Goal: Transaction & Acquisition: Book appointment/travel/reservation

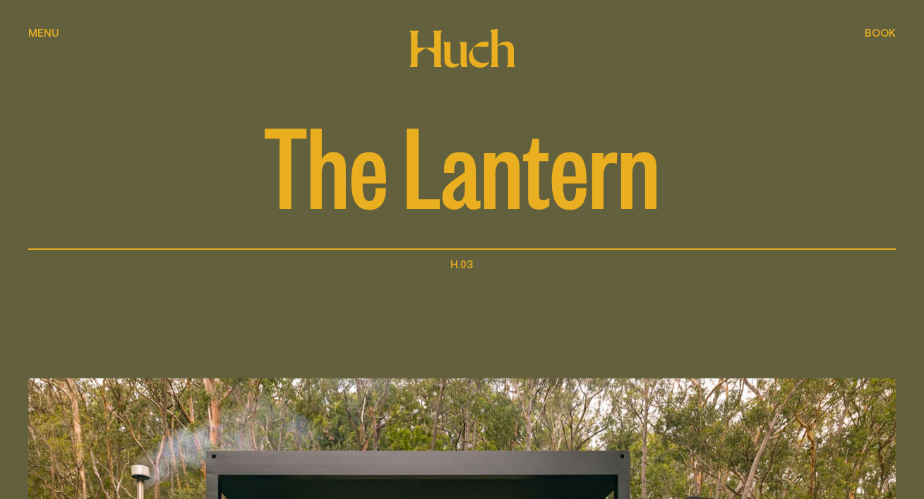
click at [893, 30] on div "Book Book" at bounding box center [880, 33] width 31 height 11
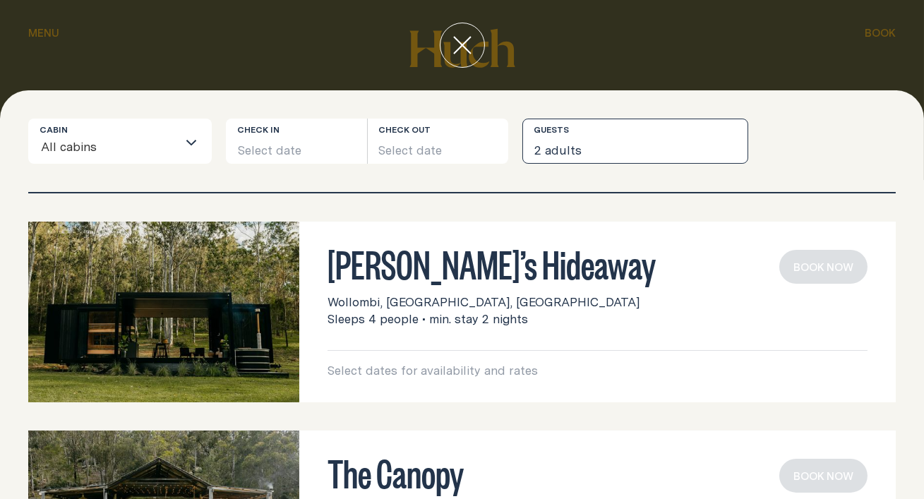
click at [683, 138] on button "2 adults" at bounding box center [636, 141] width 226 height 45
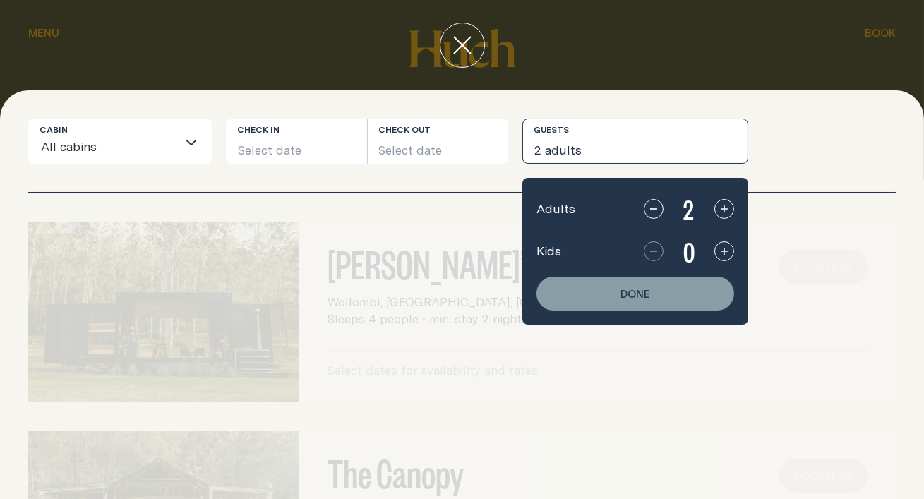
click at [715, 242] on button "button" at bounding box center [725, 252] width 20 height 20
click at [361, 142] on button "Select date" at bounding box center [296, 141] width 141 height 45
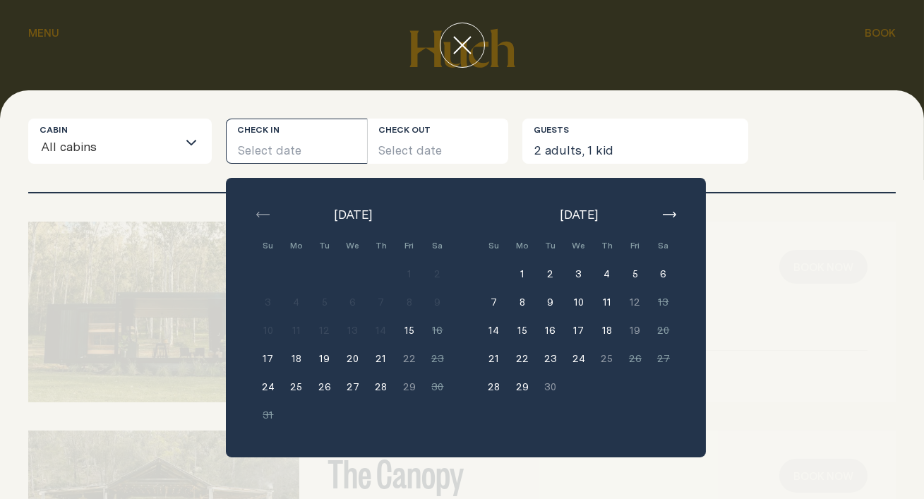
click at [268, 345] on button "17" at bounding box center [268, 359] width 28 height 28
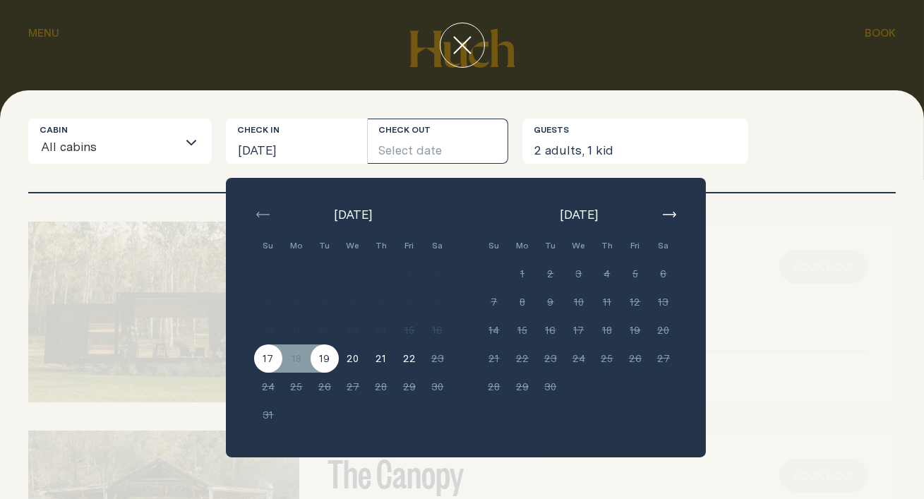
click at [319, 345] on button "19" at bounding box center [325, 359] width 28 height 28
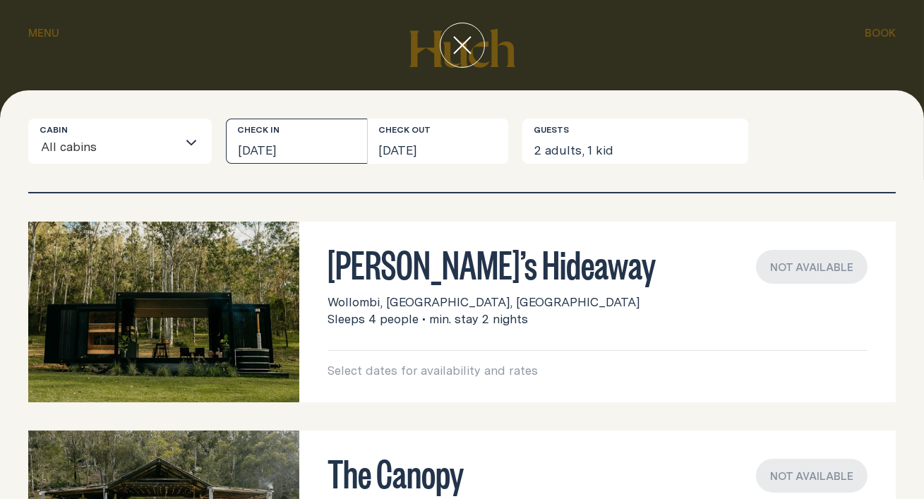
click at [291, 148] on button "[DATE]" at bounding box center [296, 141] width 141 height 45
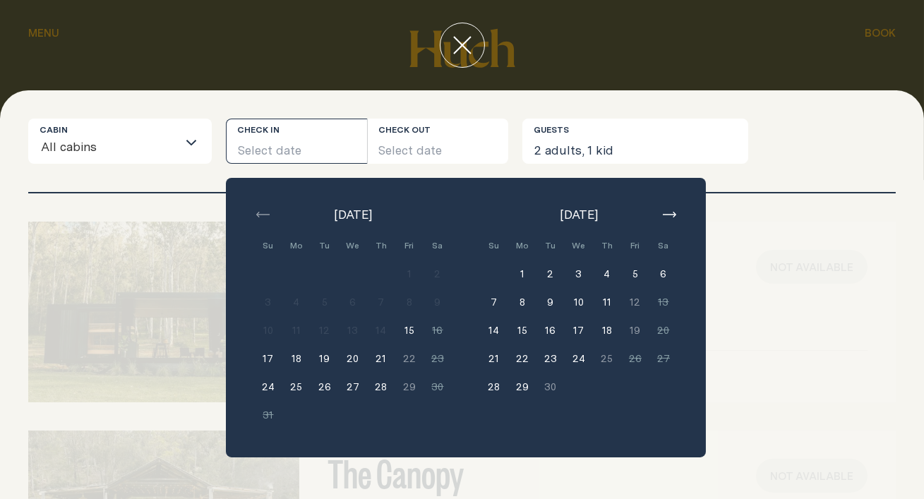
click at [456, 60] on button "close" at bounding box center [462, 45] width 45 height 45
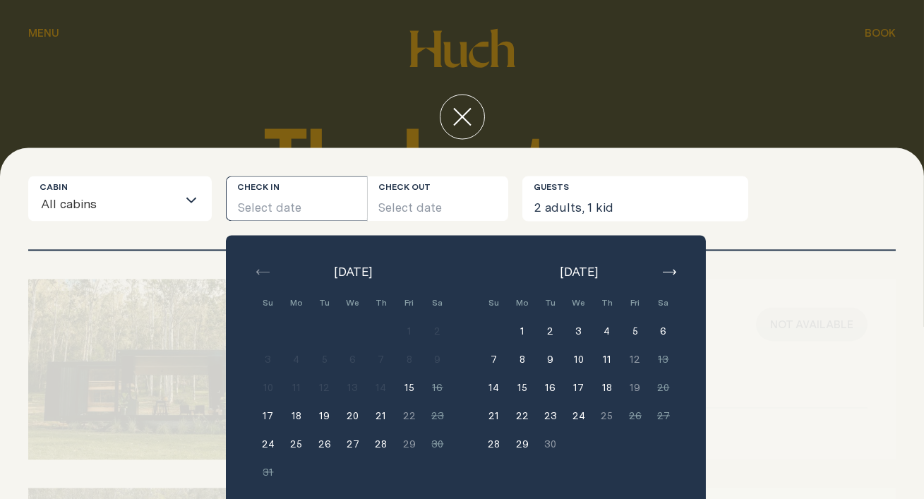
click at [459, 65] on div "The Lantern" at bounding box center [462, 125] width 868 height 250
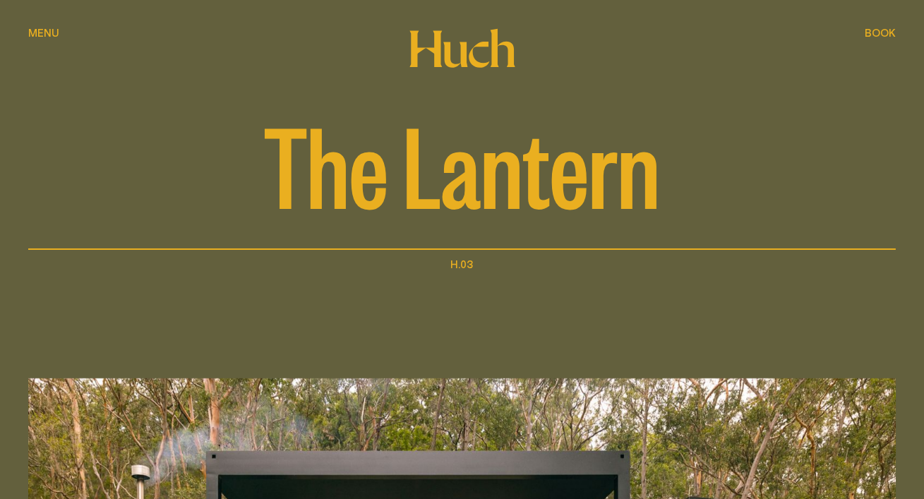
click at [882, 40] on button "Book Book" at bounding box center [880, 33] width 31 height 17
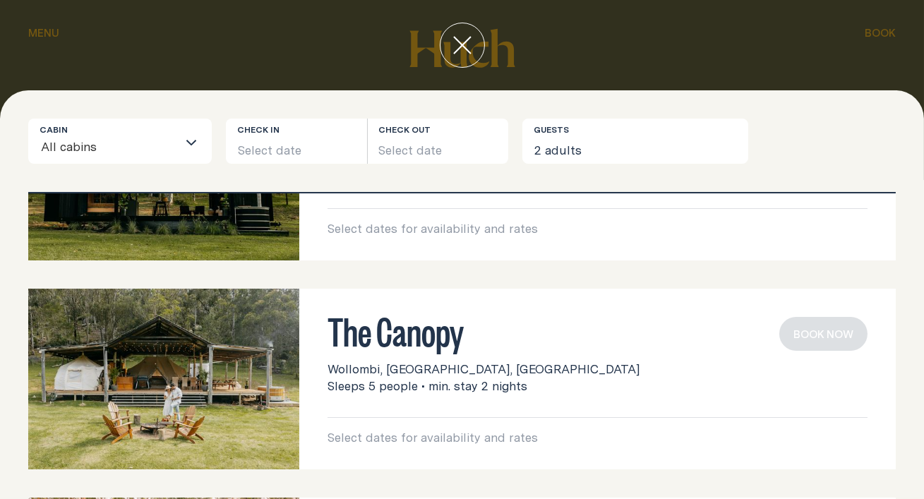
scroll to position [143, 0]
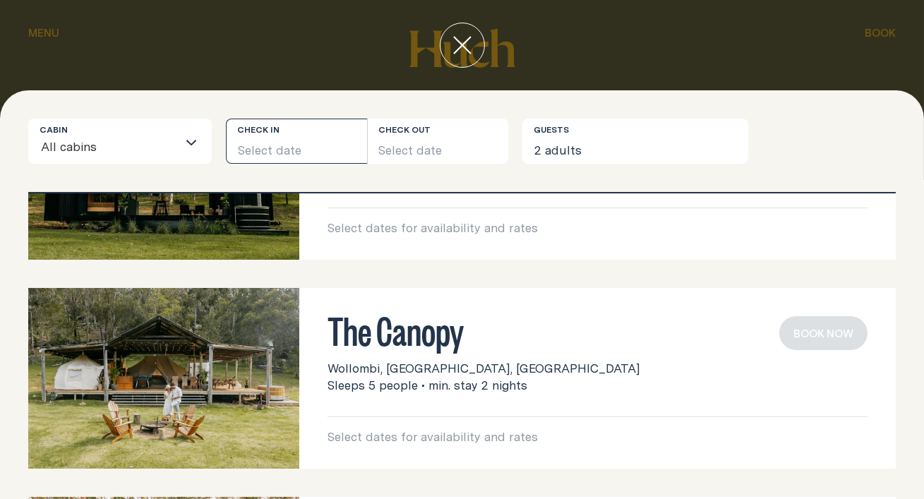
click at [330, 128] on button "Select date" at bounding box center [296, 141] width 141 height 45
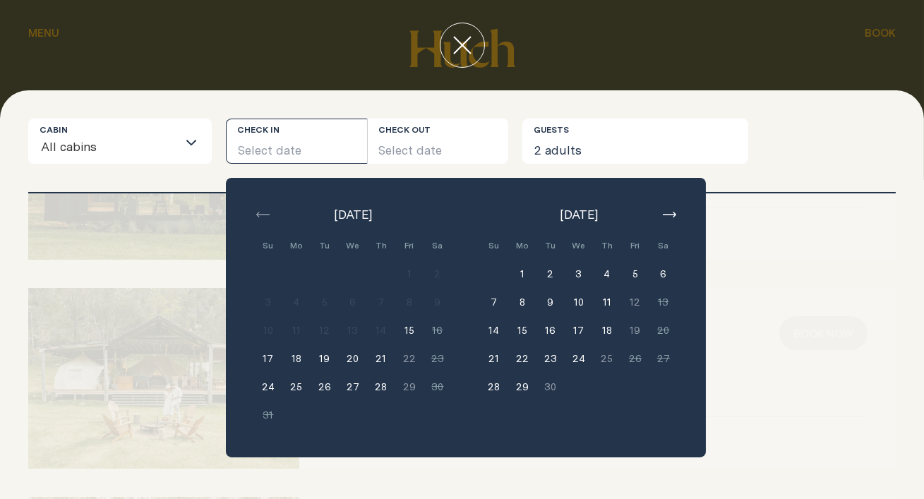
click at [158, 245] on div "[PERSON_NAME]’s Hideaway Wollombi, [GEOGRAPHIC_DATA], [GEOGRAPHIC_DATA] Sleeps …" at bounding box center [462, 346] width 924 height 306
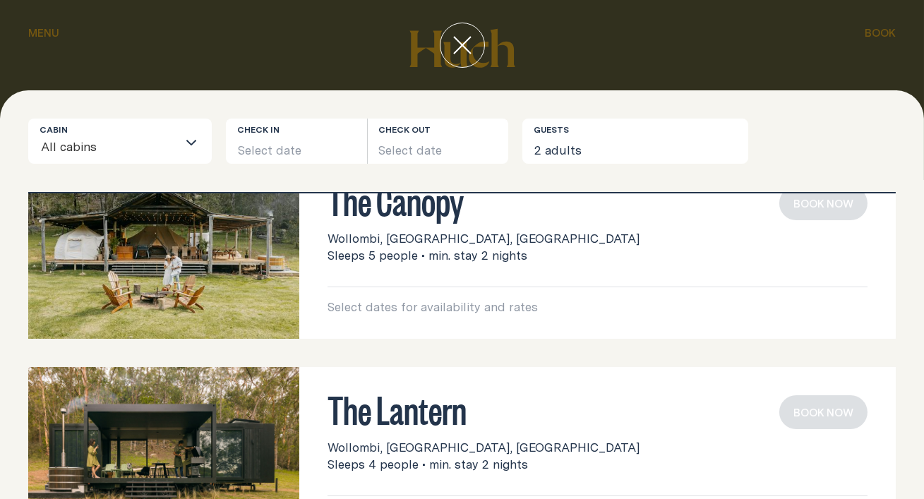
scroll to position [296, 0]
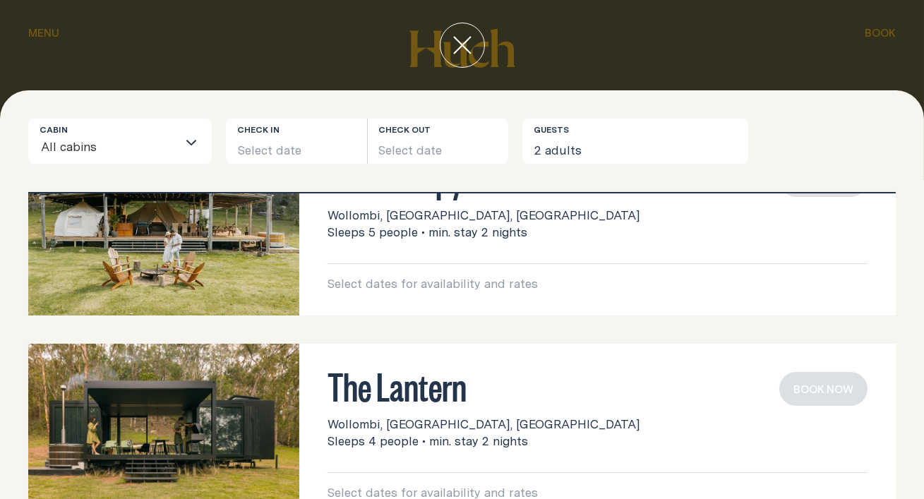
click at [299, 412] on div "The Lantern Wollombi, [GEOGRAPHIC_DATA], [GEOGRAPHIC_DATA] Sleeps 4 people • mi…" at bounding box center [597, 434] width 597 height 181
click at [405, 372] on h3 "The Lantern" at bounding box center [598, 385] width 540 height 27
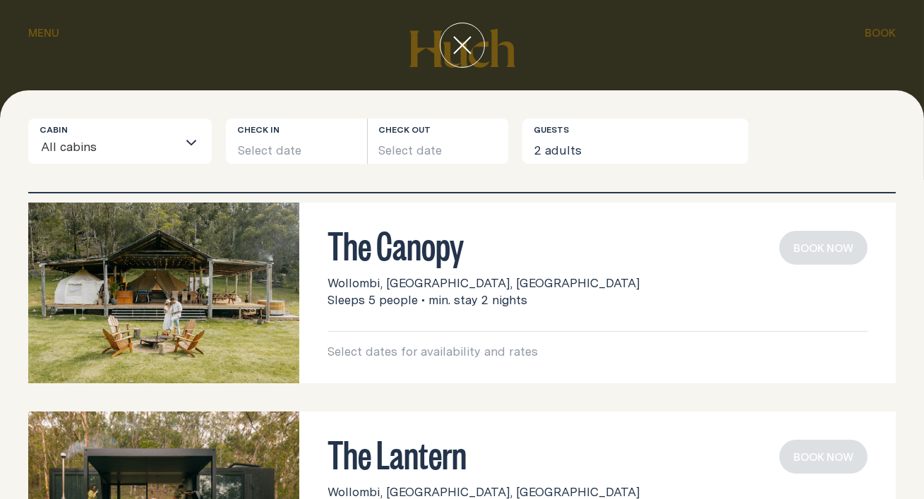
scroll to position [0, 0]
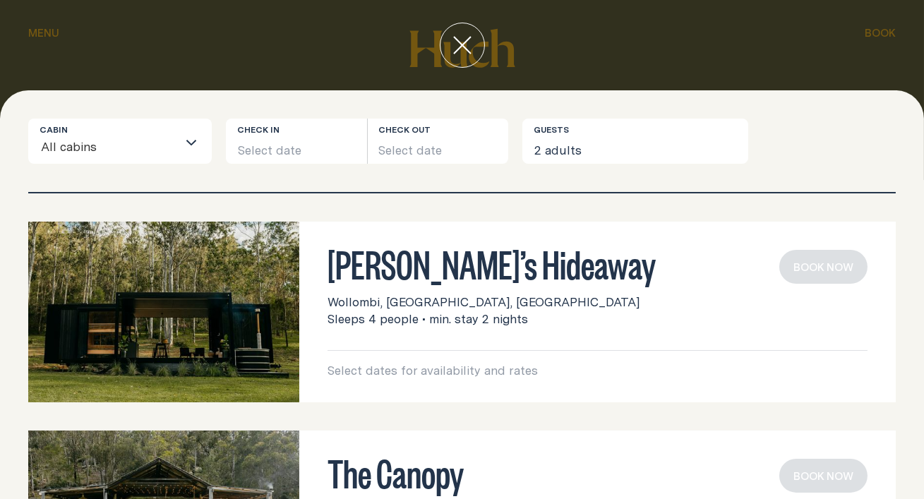
click at [343, 105] on div "Cabin All cabins Loading... Check in Select date Check out Select date Guests 2…" at bounding box center [462, 294] width 924 height 409
click at [338, 119] on div "Check in Select date" at bounding box center [296, 141] width 141 height 45
click at [331, 129] on button "Select date" at bounding box center [296, 141] width 141 height 45
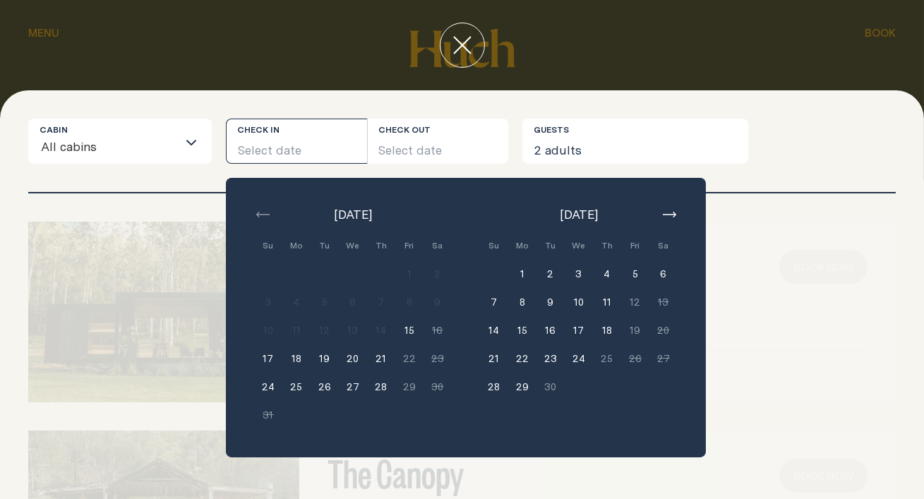
click at [537, 260] on button "2" at bounding box center [551, 274] width 28 height 28
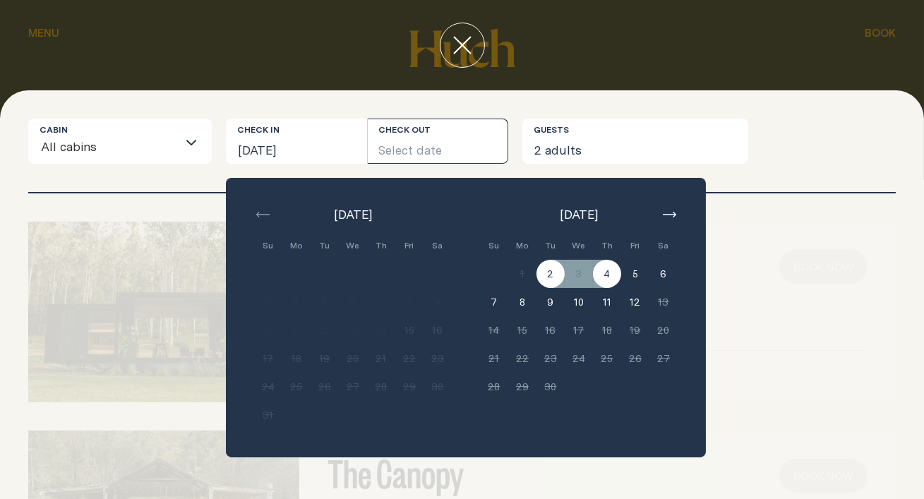
click at [593, 260] on button "4" at bounding box center [607, 274] width 28 height 28
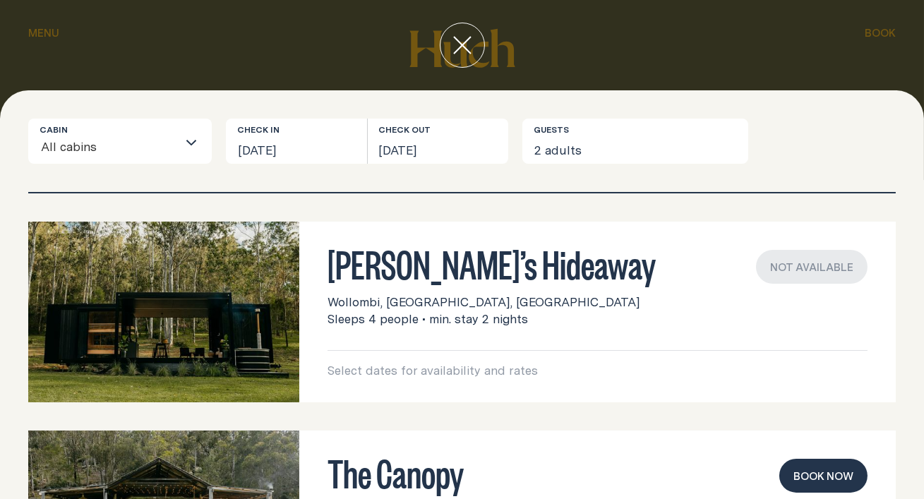
scroll to position [296, 0]
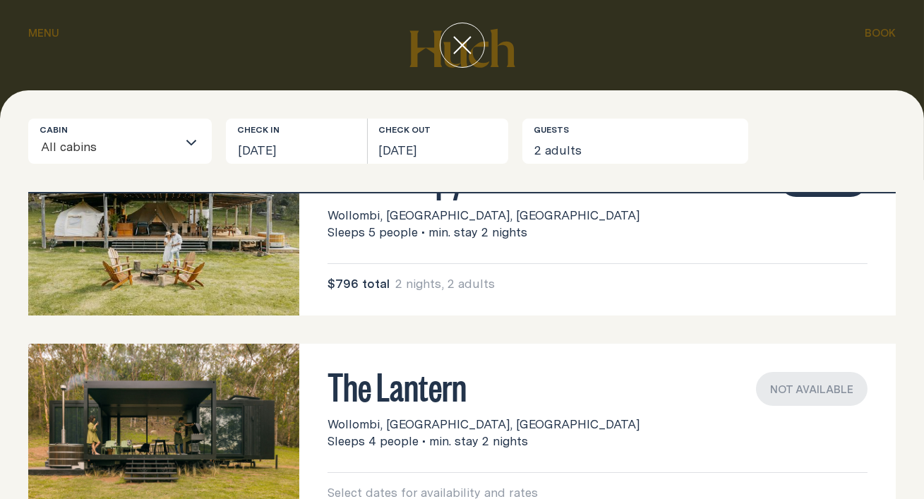
click at [388, 416] on span "Wollombi, [GEOGRAPHIC_DATA], [GEOGRAPHIC_DATA]" at bounding box center [484, 424] width 312 height 17
copy div "Wollombi, [GEOGRAPHIC_DATA], [GEOGRAPHIC_DATA]"
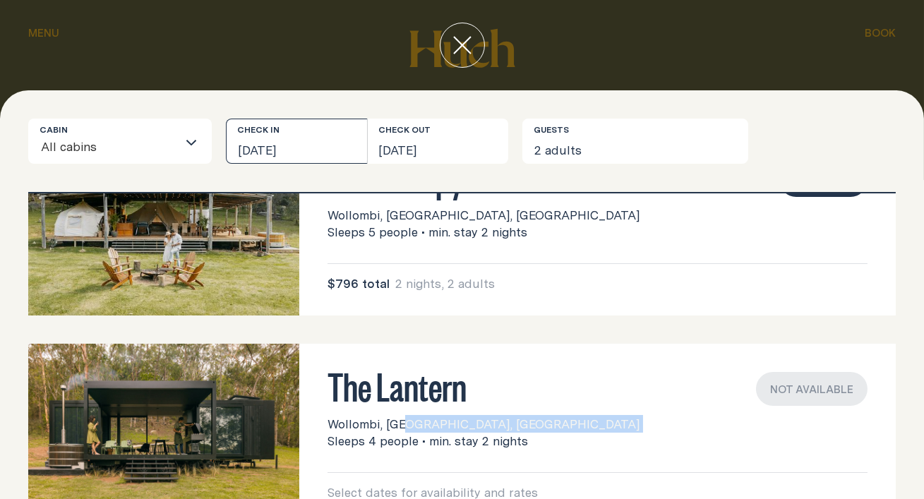
click at [316, 133] on button "[DATE]" at bounding box center [296, 141] width 141 height 45
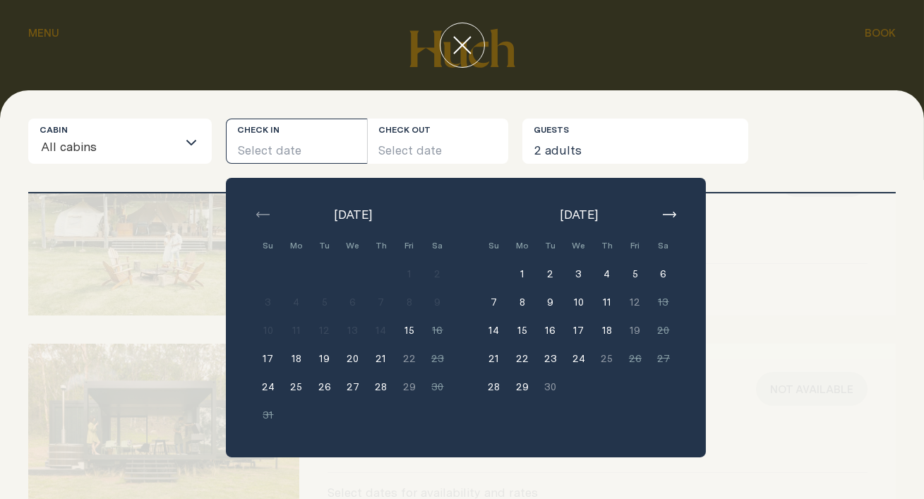
click at [508, 260] on button "1" at bounding box center [522, 274] width 28 height 28
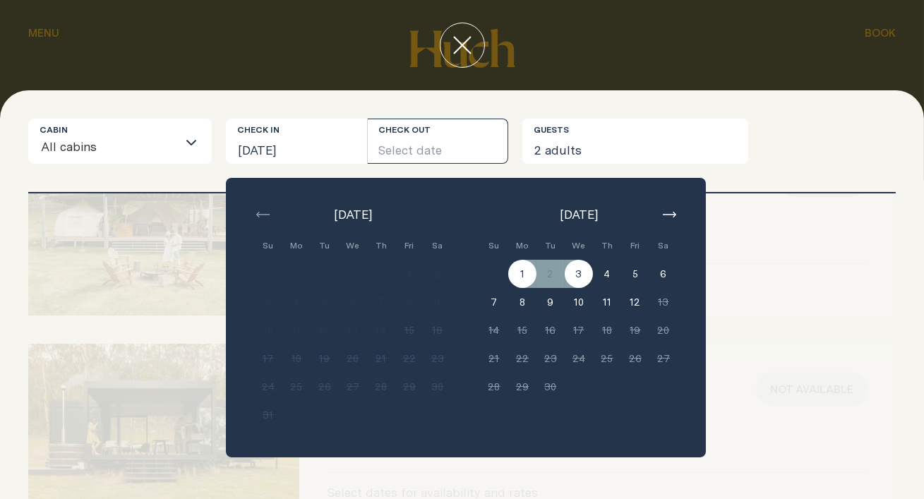
click at [565, 260] on button "3" at bounding box center [579, 274] width 28 height 28
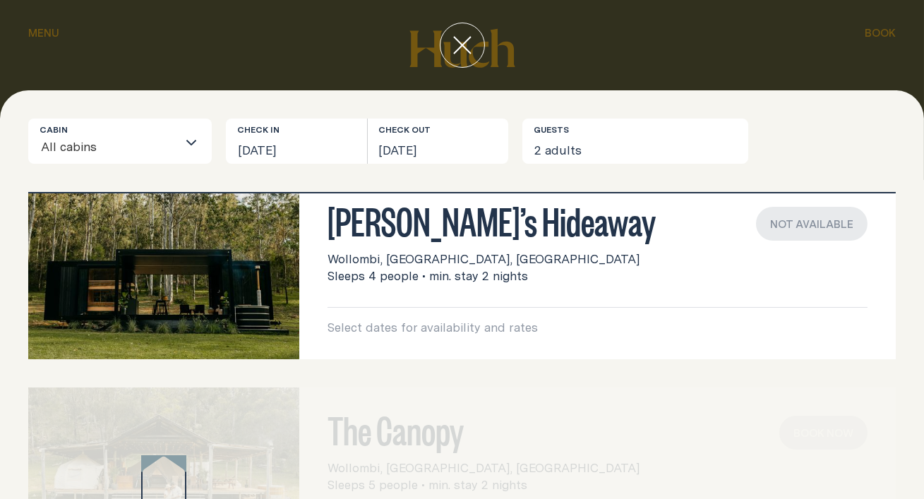
scroll to position [0, 0]
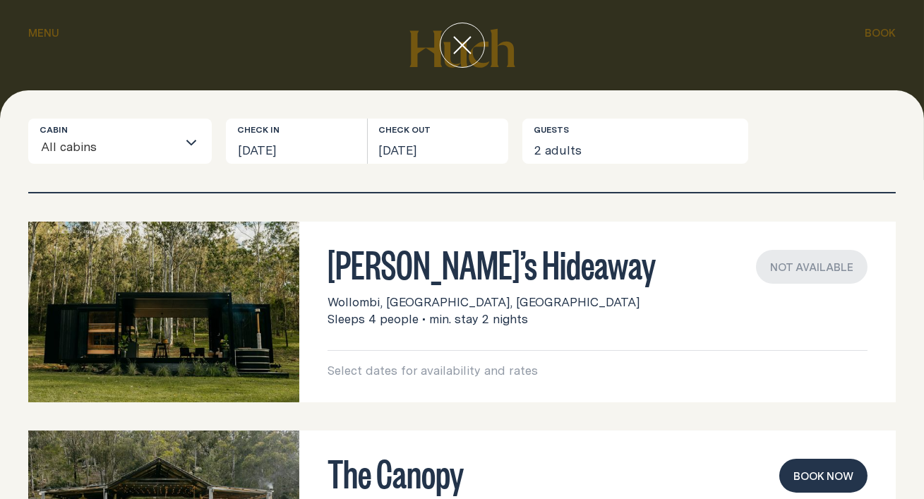
click at [360, 250] on h3 "[PERSON_NAME]’s Hideaway" at bounding box center [598, 263] width 540 height 27
click at [323, 129] on button "[DATE]" at bounding box center [296, 141] width 141 height 45
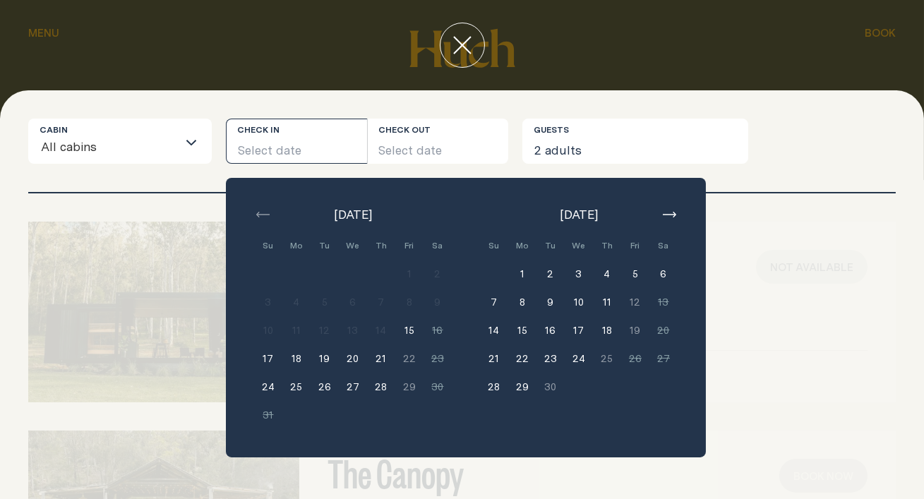
click at [320, 373] on button "26" at bounding box center [325, 387] width 28 height 28
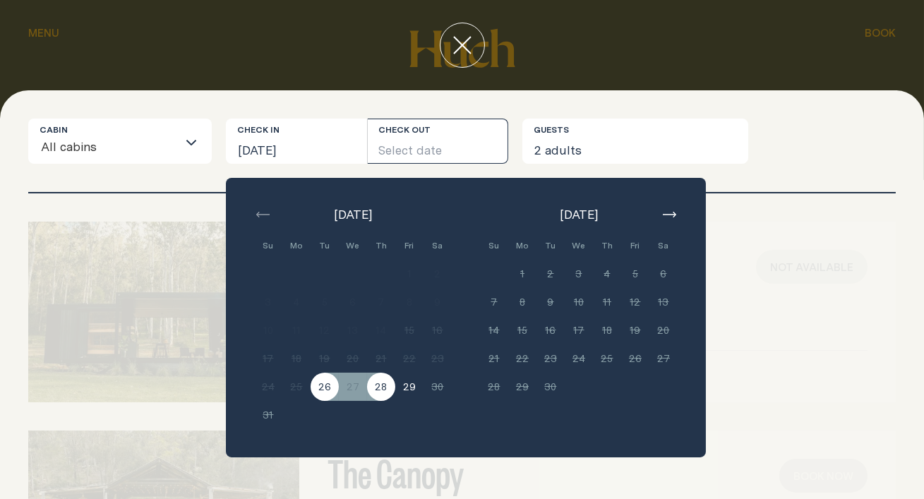
click at [367, 373] on button "28" at bounding box center [381, 387] width 28 height 28
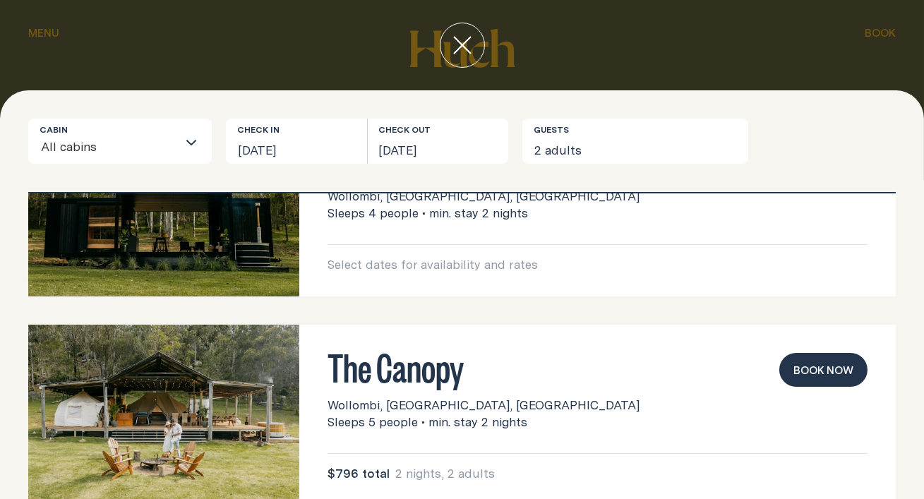
scroll to position [131, 0]
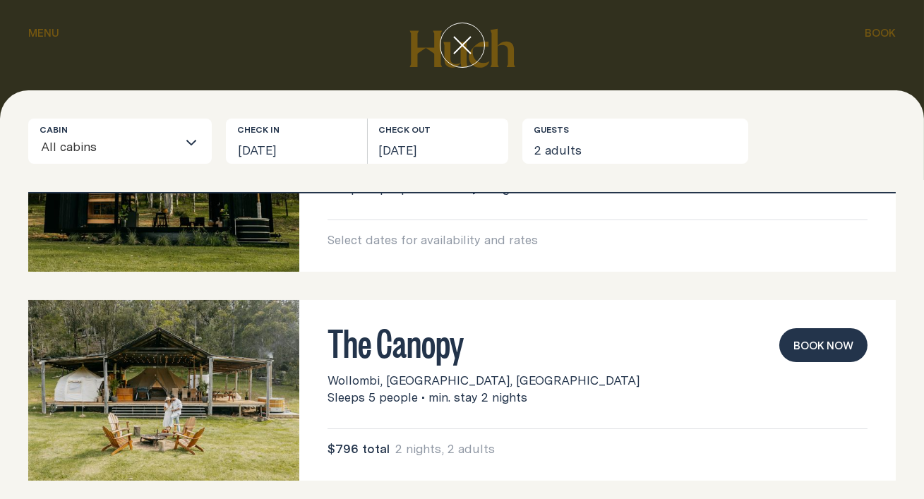
click at [838, 328] on button "Book now" at bounding box center [824, 345] width 88 height 34
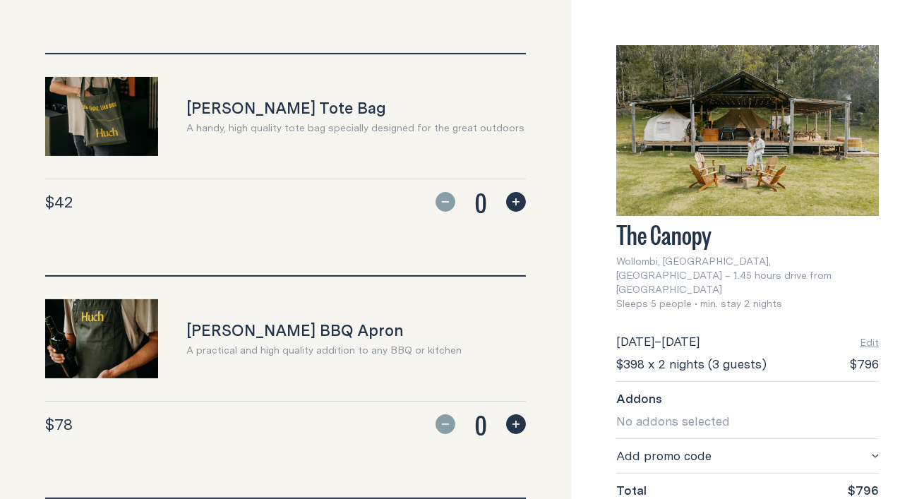
scroll to position [566, 0]
click at [757, 107] on img at bounding box center [748, 130] width 263 height 171
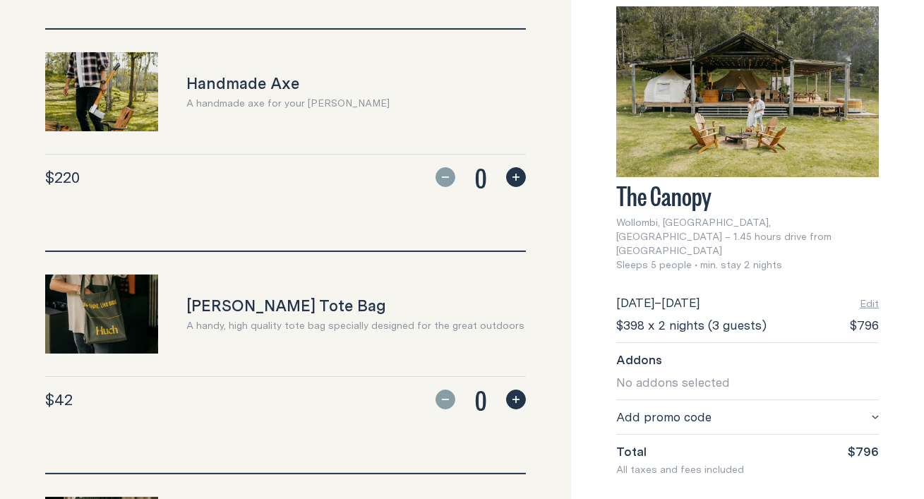
scroll to position [0, 0]
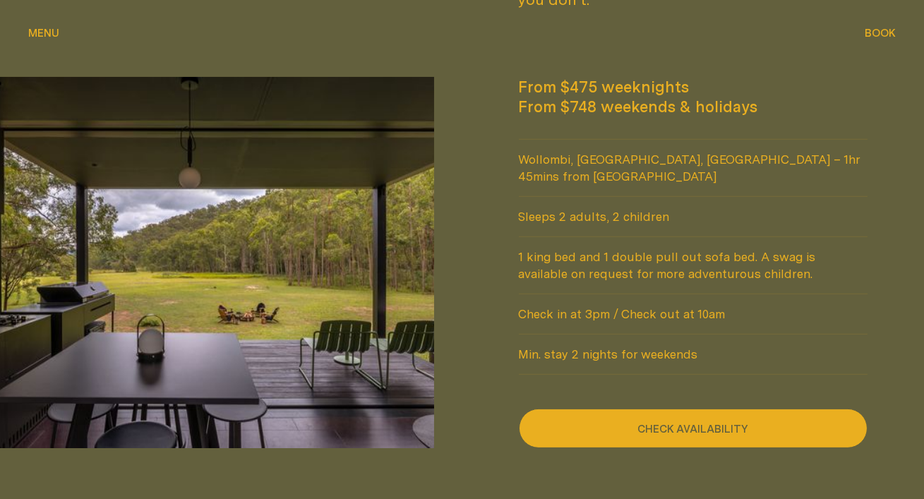
scroll to position [1126, 0]
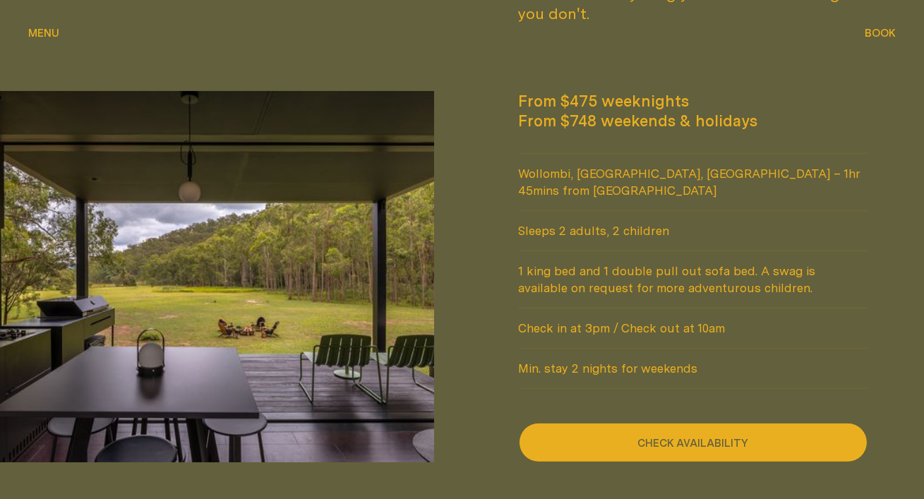
click at [638, 423] on button "Check availability" at bounding box center [694, 443] width 350 height 40
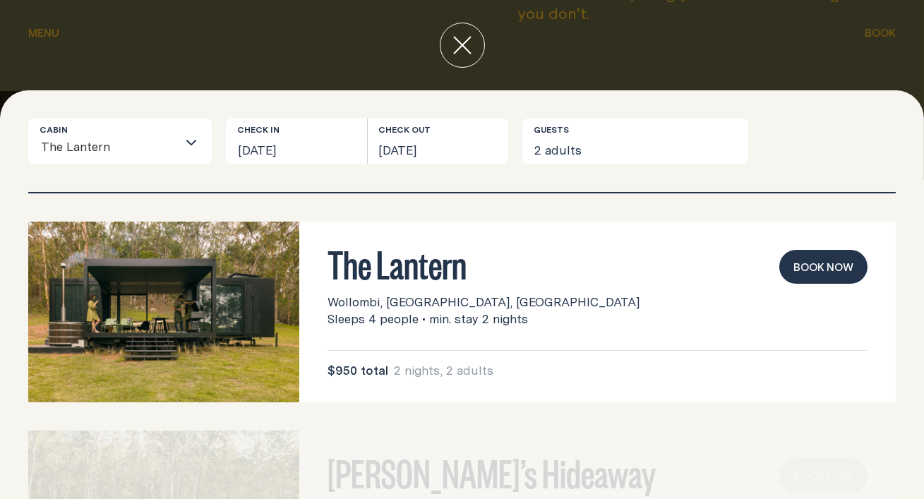
click at [279, 309] on img at bounding box center [163, 312] width 271 height 181
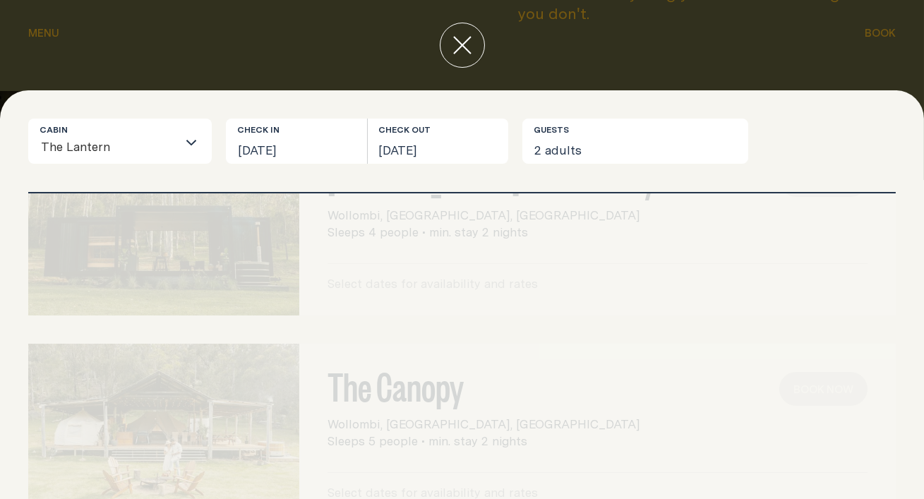
scroll to position [0, 0]
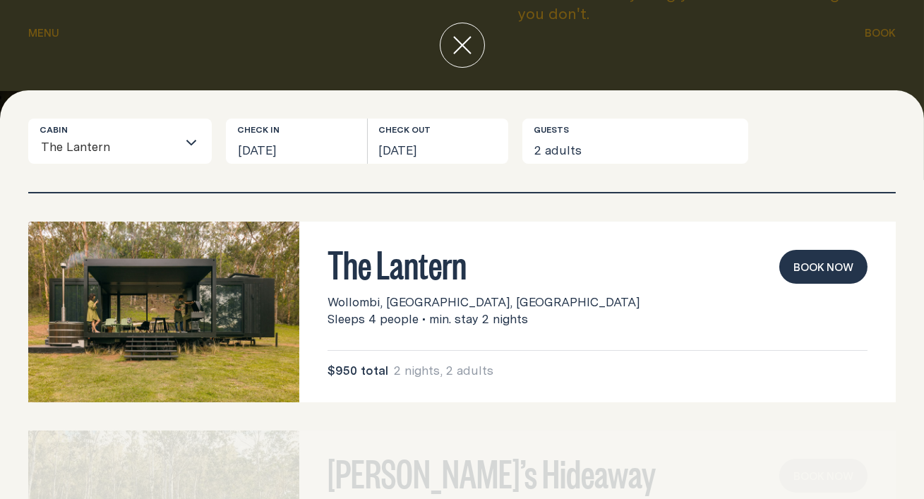
click at [650, 59] on div at bounding box center [462, 45] width 924 height 90
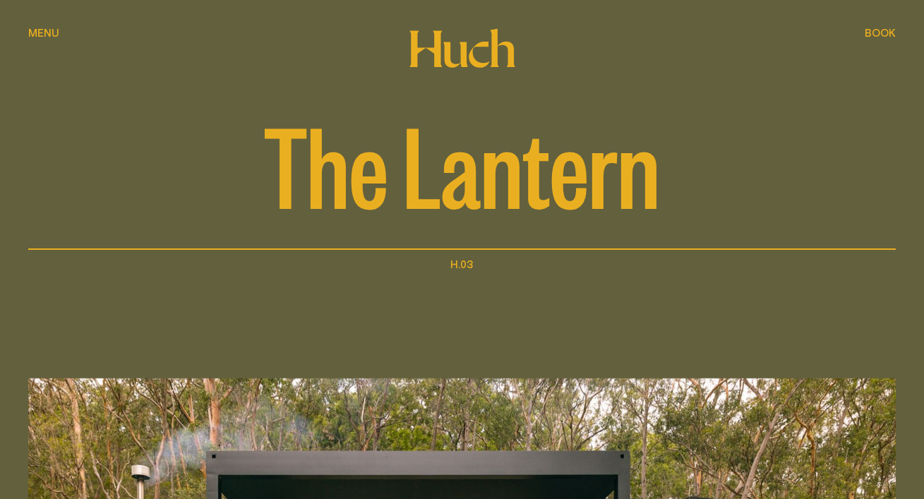
click at [35, 26] on span "Menu" at bounding box center [43, 22] width 31 height 11
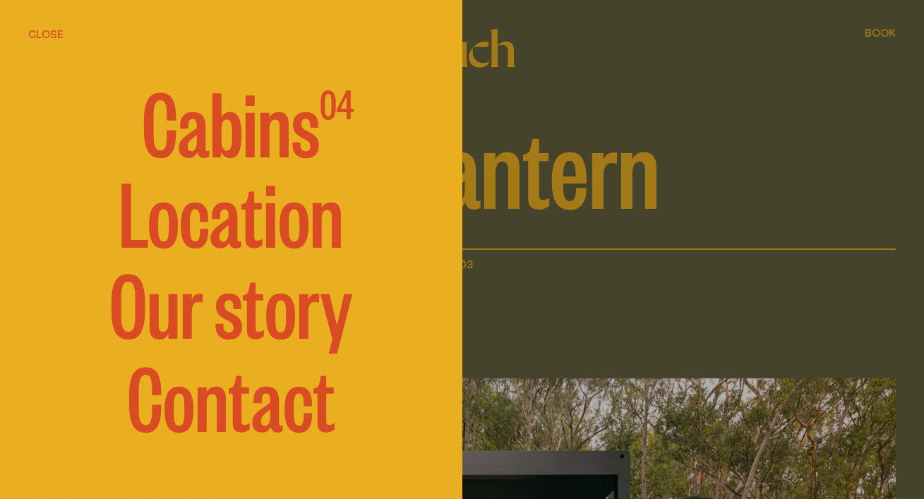
click at [616, 214] on div at bounding box center [462, 249] width 924 height 499
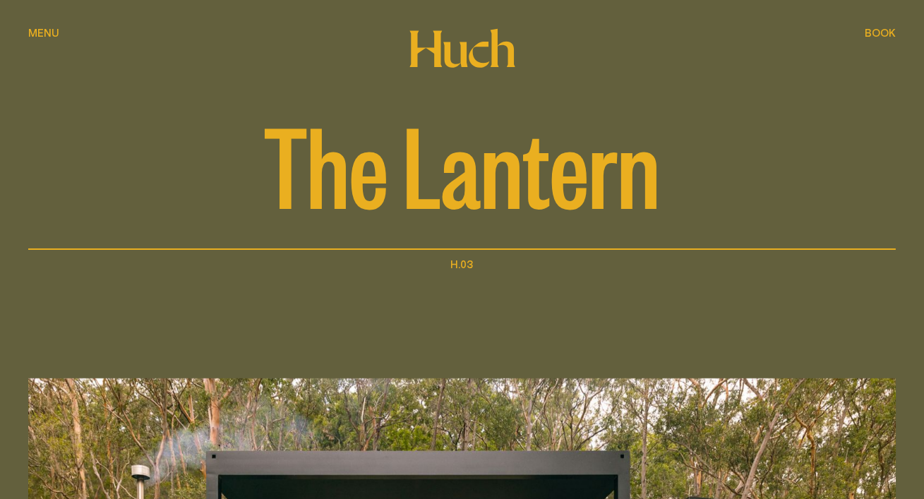
click at [33, 31] on span "Menu" at bounding box center [43, 33] width 31 height 11
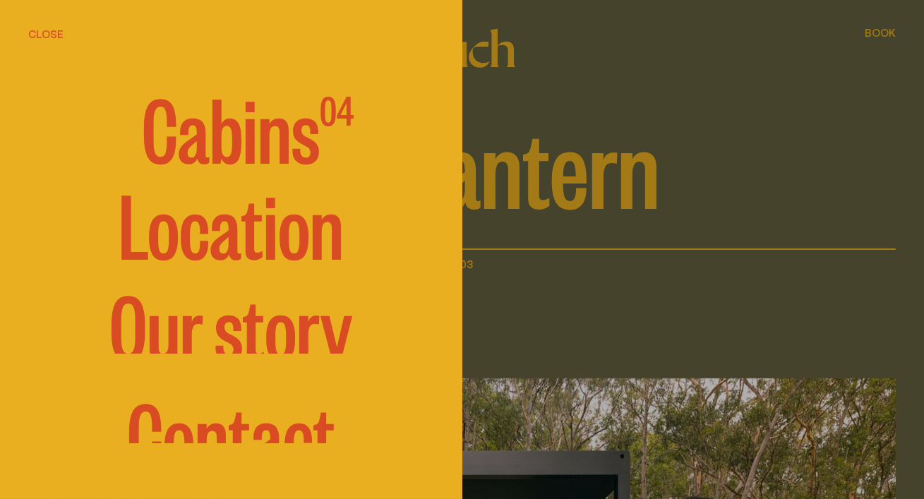
click at [235, 155] on span "Cabins" at bounding box center [231, 126] width 178 height 85
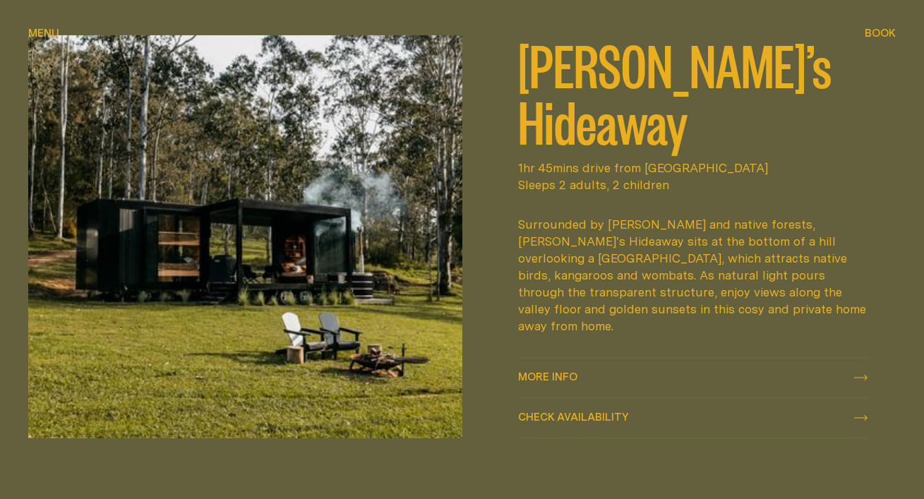
scroll to position [614, 0]
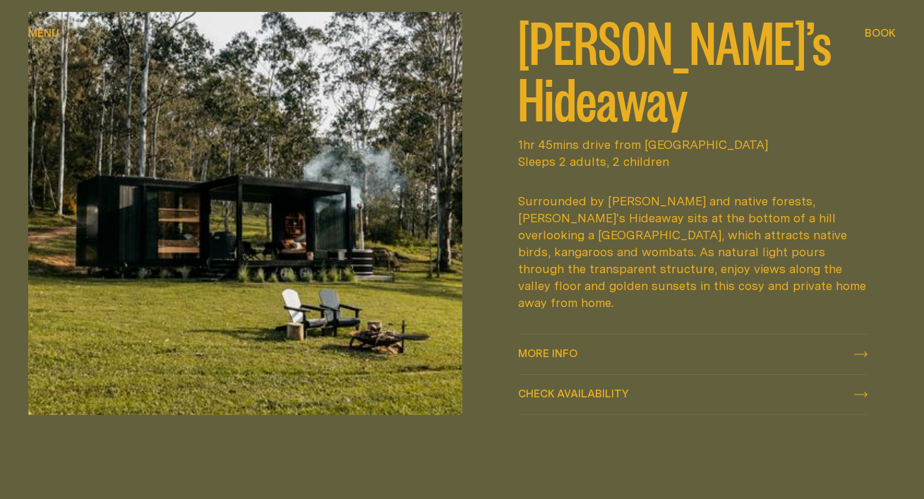
click at [585, 388] on span "Check availability" at bounding box center [574, 393] width 111 height 11
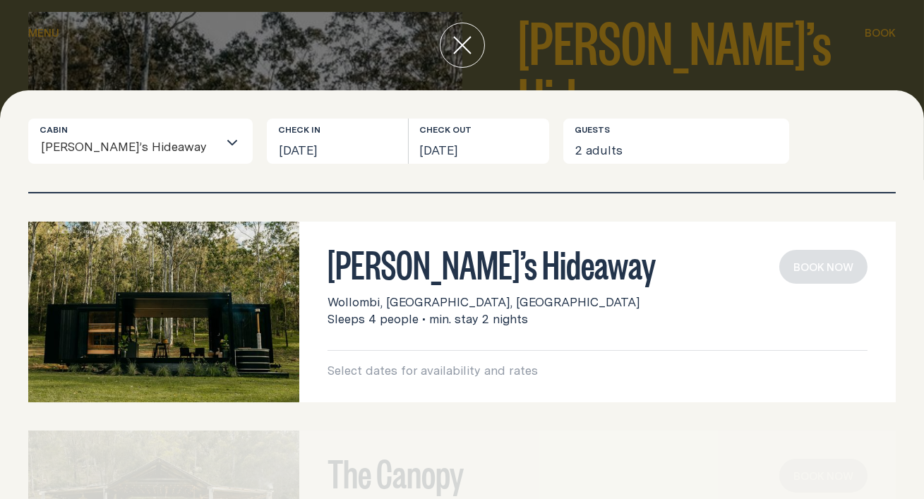
click at [377, 250] on h3 "[PERSON_NAME]’s Hideaway" at bounding box center [598, 263] width 540 height 27
click at [357, 250] on h3 "[PERSON_NAME]’s Hideaway" at bounding box center [598, 263] width 540 height 27
click at [304, 128] on button "[DATE]" at bounding box center [337, 141] width 141 height 45
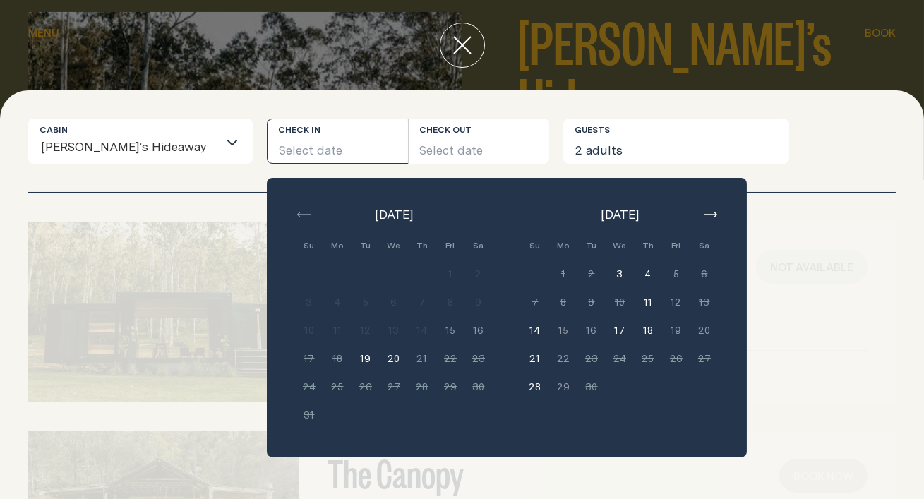
click at [606, 260] on button "3" at bounding box center [620, 274] width 28 height 28
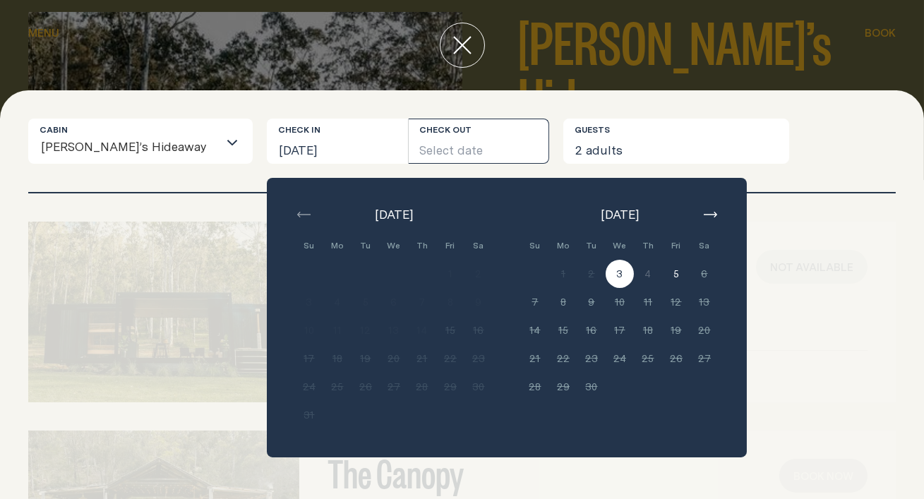
click at [402, 178] on div "[DATE] Su Mo Tu We Th Fri Sa Min. 2 nights 1 Min. 2 nights 2 Min. 2 nights 3 Mi…" at bounding box center [507, 318] width 480 height 280
click at [409, 130] on button "Select date" at bounding box center [479, 141] width 141 height 45
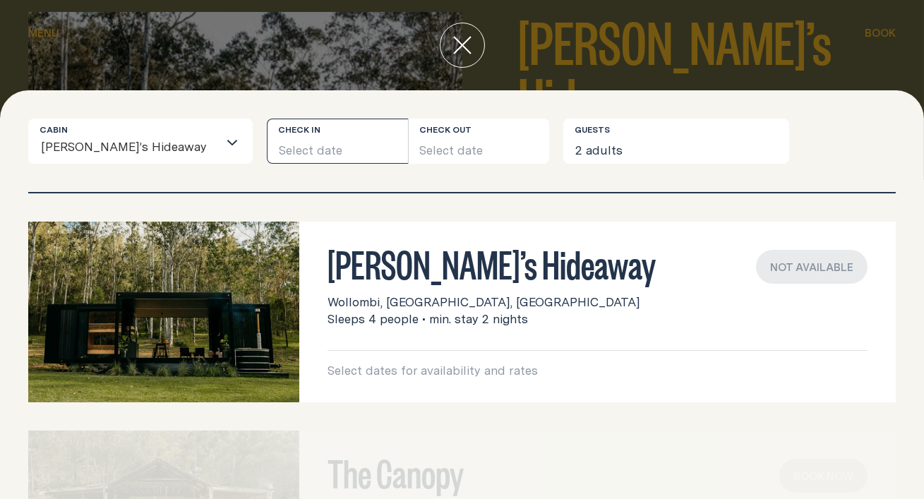
click at [326, 137] on button "Select date" at bounding box center [337, 141] width 141 height 45
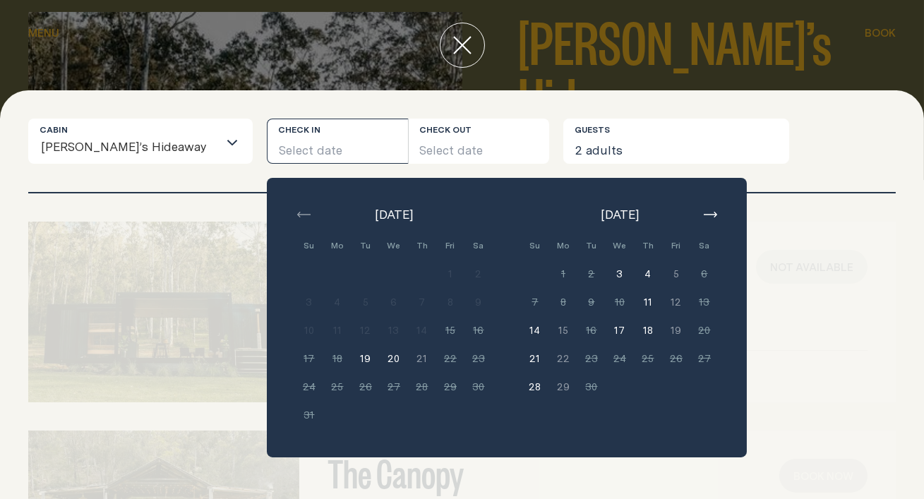
click at [634, 290] on button "11" at bounding box center [648, 302] width 28 height 28
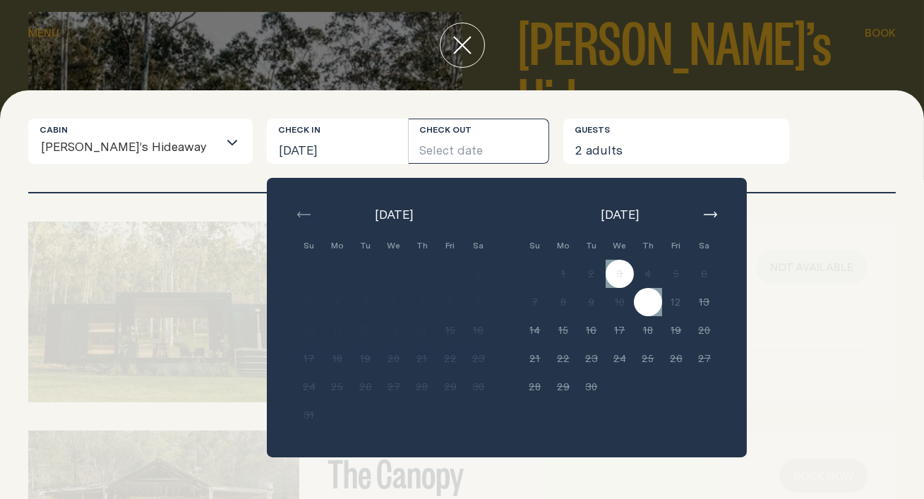
click at [448, 145] on button "Select date" at bounding box center [479, 141] width 141 height 45
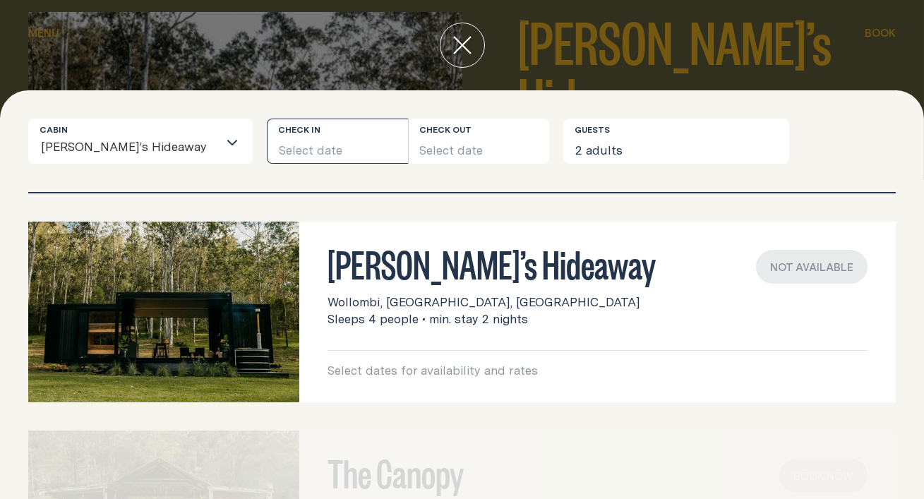
click at [268, 129] on button "Select date" at bounding box center [337, 141] width 141 height 45
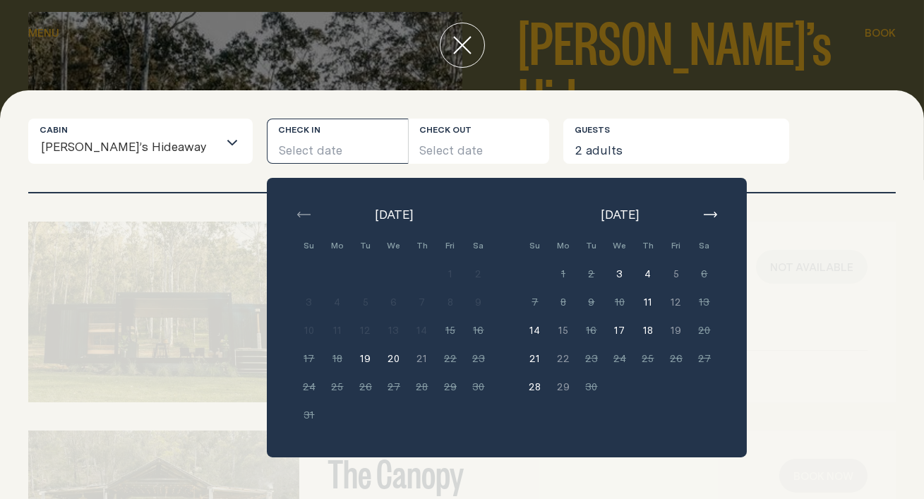
click at [314, 119] on button "Select date" at bounding box center [337, 141] width 141 height 45
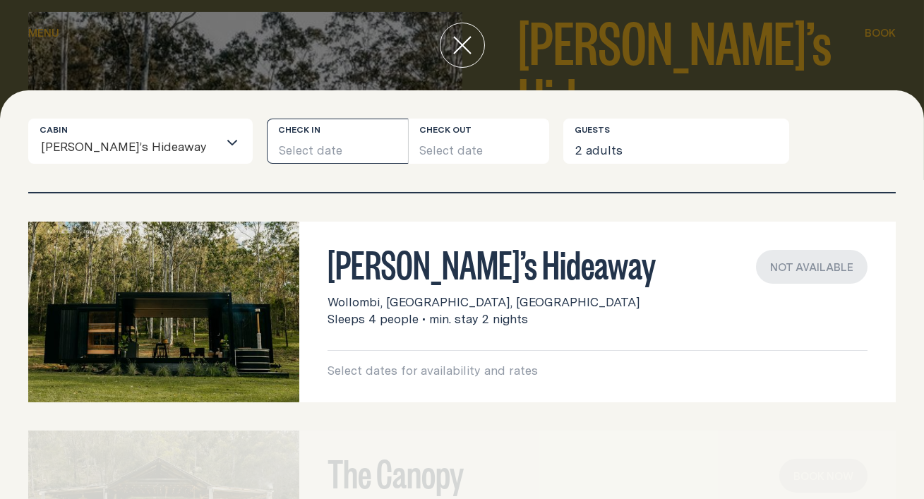
scroll to position [1, 0]
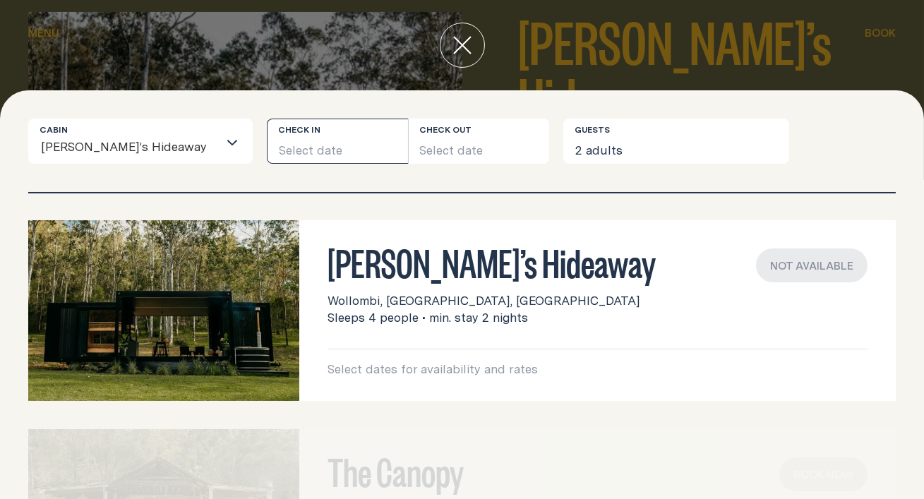
click at [326, 137] on button "Select date" at bounding box center [337, 141] width 141 height 45
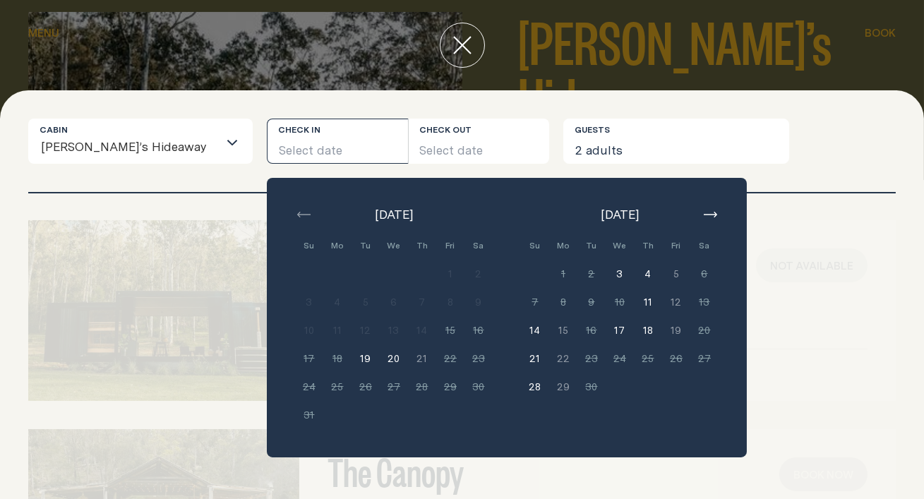
click at [702, 206] on button "button" at bounding box center [710, 214] width 17 height 17
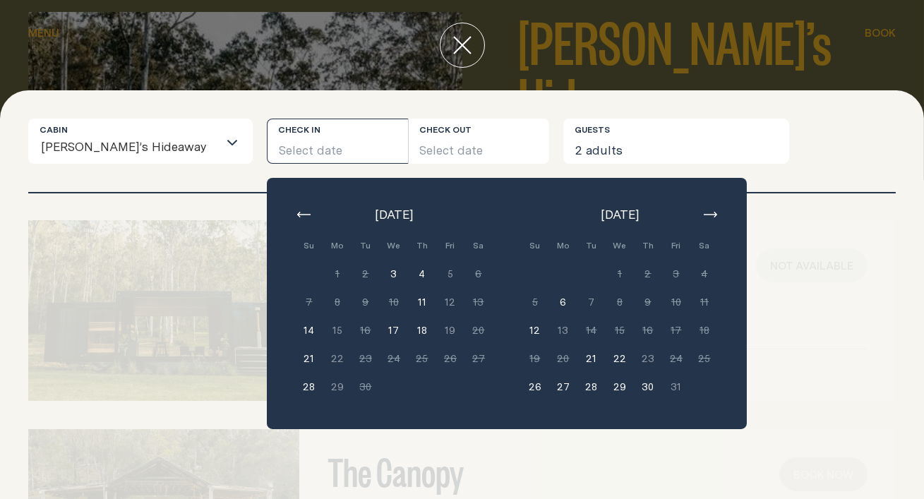
click at [702, 208] on button "button" at bounding box center [710, 214] width 17 height 17
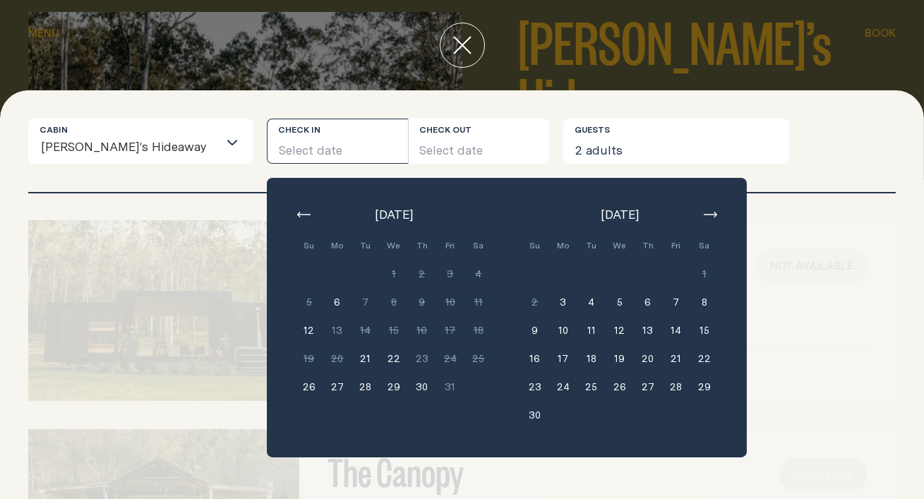
click at [549, 288] on button "3" at bounding box center [563, 302] width 28 height 28
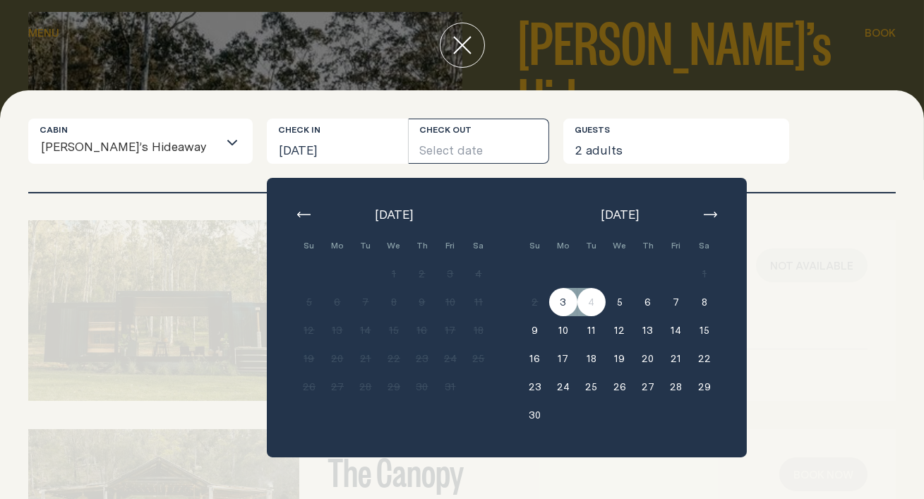
click at [606, 288] on button "5" at bounding box center [620, 302] width 28 height 28
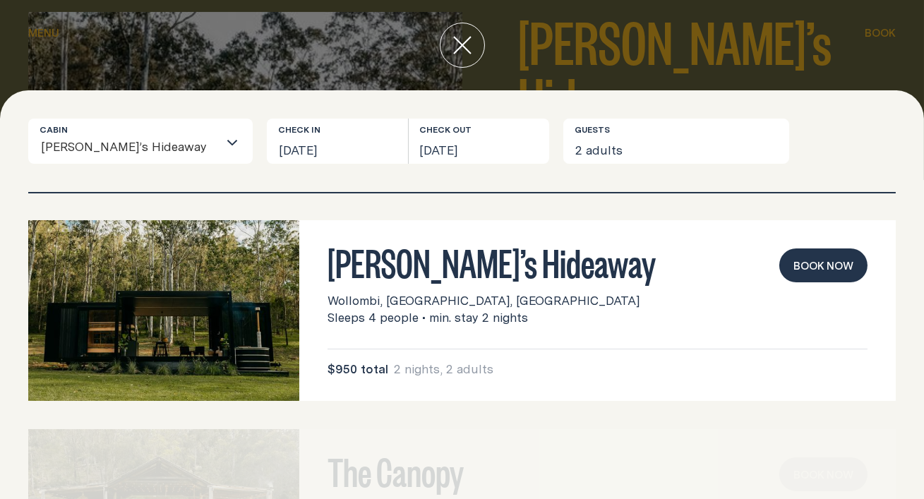
click at [217, 263] on img at bounding box center [163, 310] width 271 height 181
click at [467, 52] on button "close" at bounding box center [462, 45] width 45 height 45
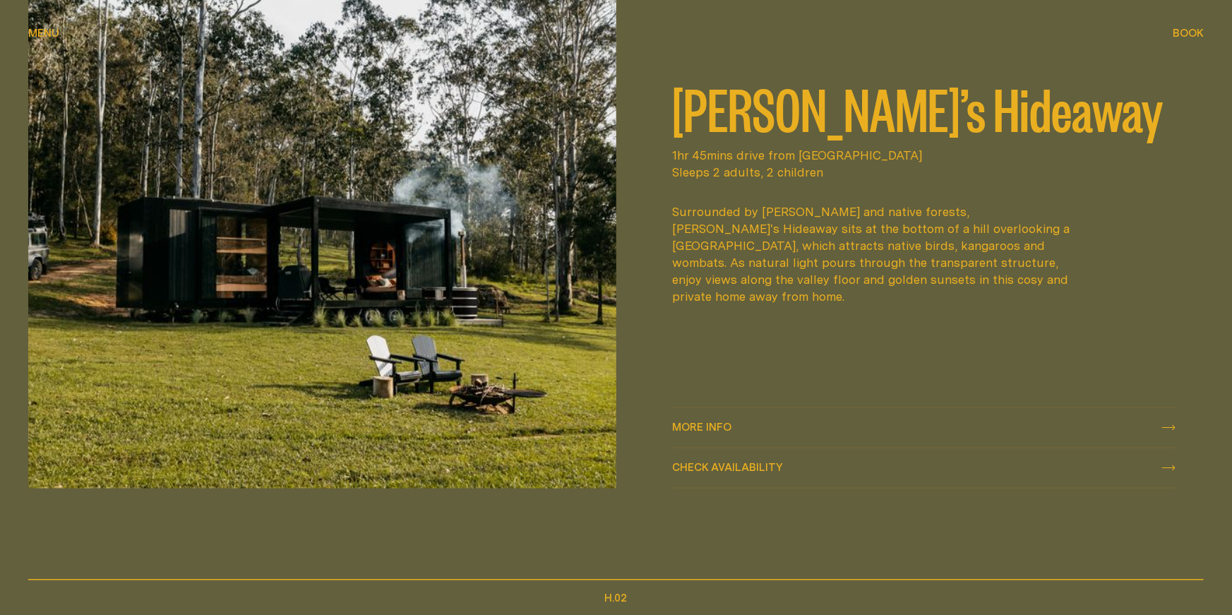
scroll to position [704, 0]
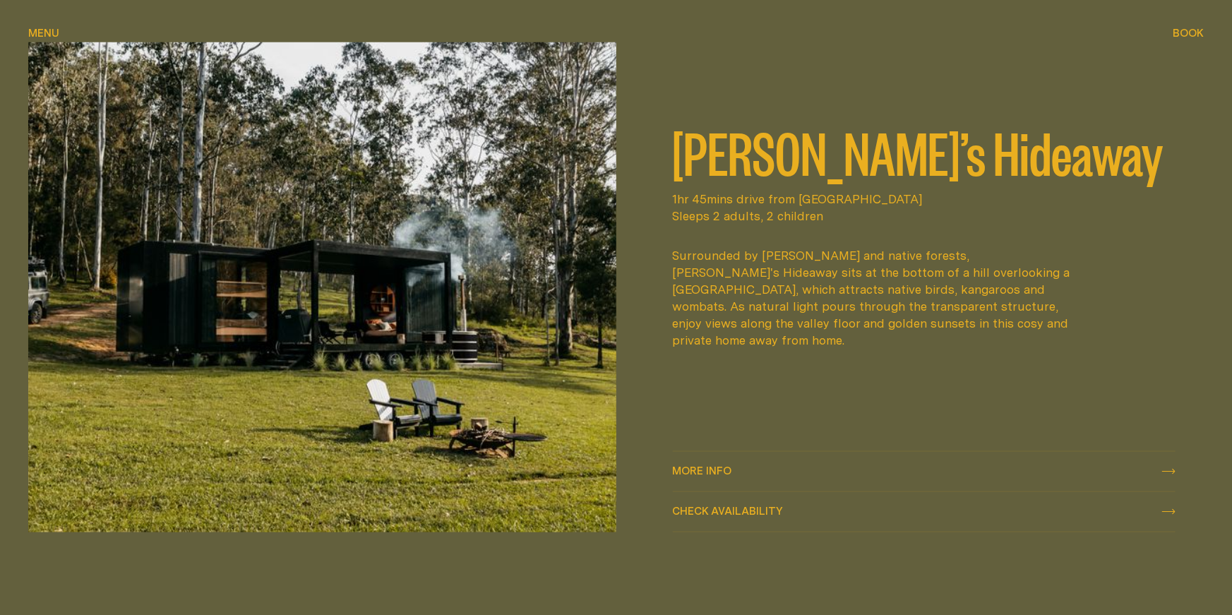
click at [739, 499] on span "Check availability Check availability" at bounding box center [728, 512] width 111 height 17
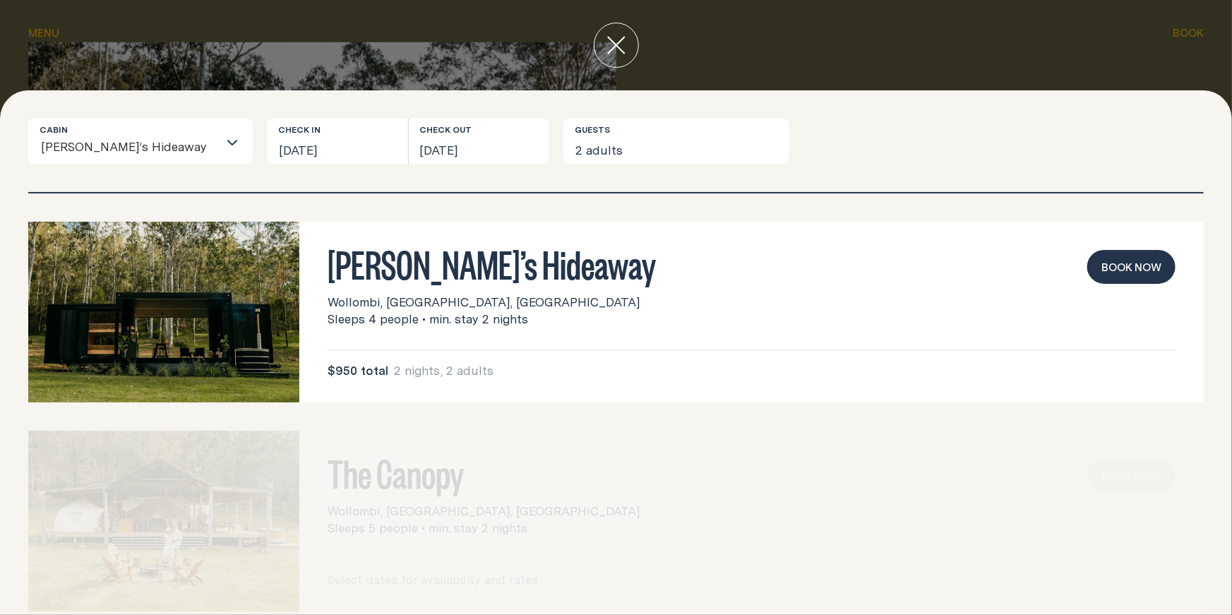
click at [599, 43] on button "close" at bounding box center [616, 45] width 45 height 45
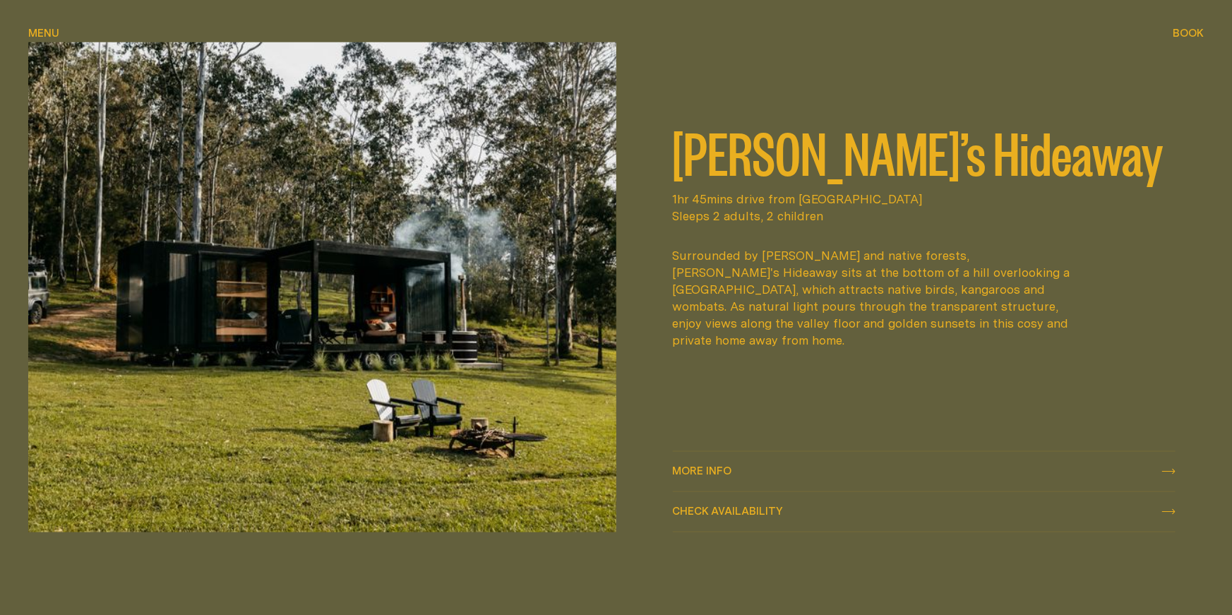
click at [705, 463] on span "More info More info" at bounding box center [702, 471] width 59 height 17
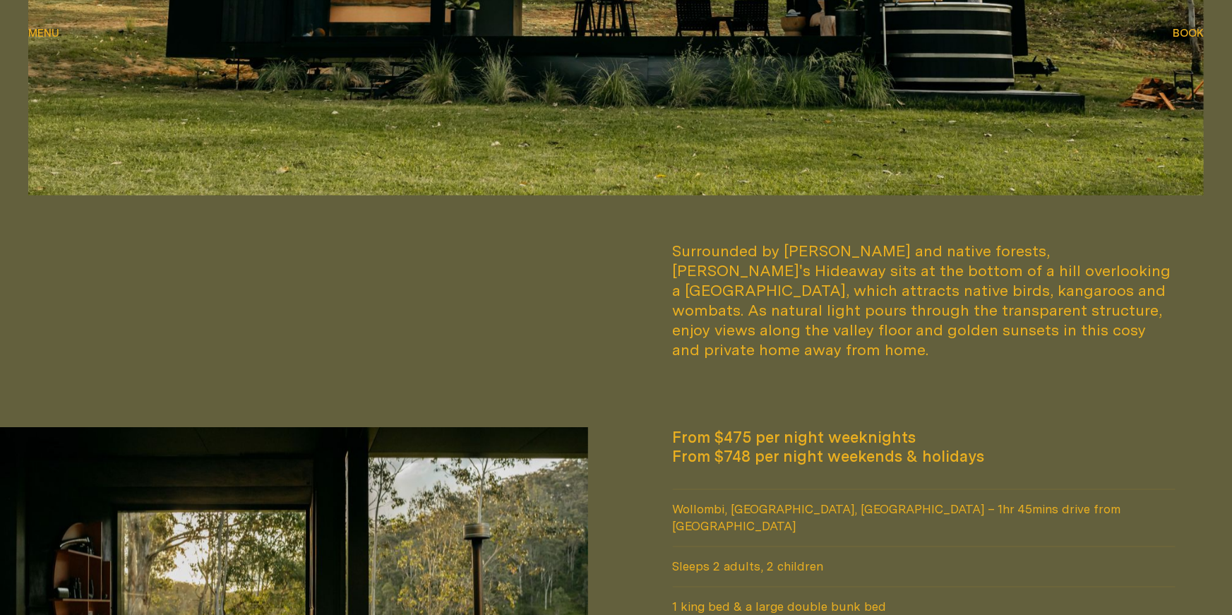
scroll to position [107, 0]
